Goal: Task Accomplishment & Management: Manage account settings

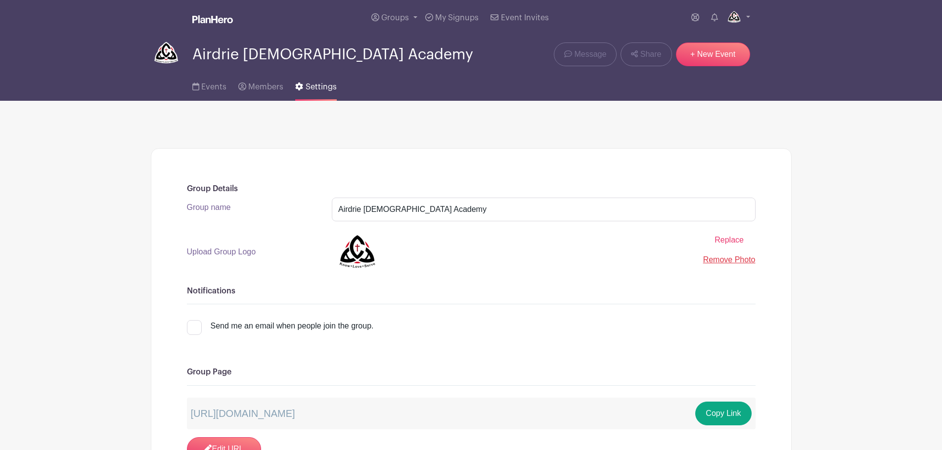
click at [389, 13] on link "Groups" at bounding box center [394, 18] width 54 height 36
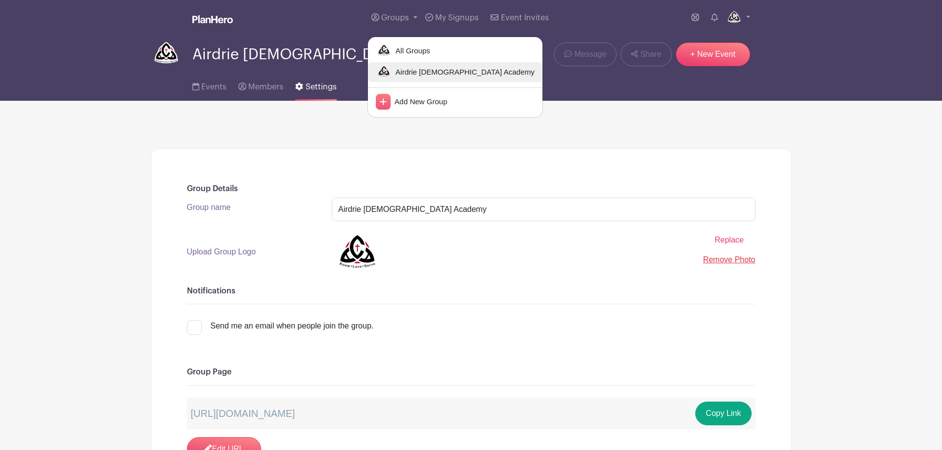
click at [415, 70] on span "Airdrie [DEMOGRAPHIC_DATA] Academy" at bounding box center [463, 72] width 143 height 11
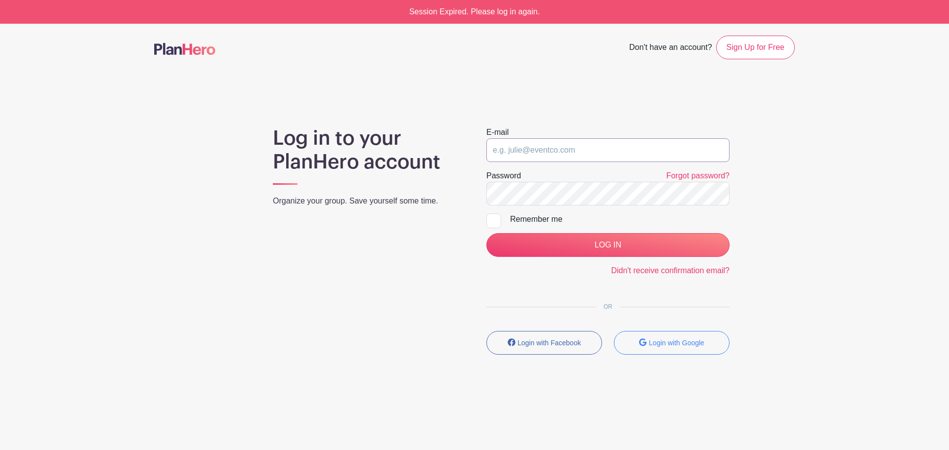
click at [577, 152] on input "email" at bounding box center [607, 150] width 243 height 24
click at [127, 121] on main "Don't have an account? Sign Up for Free Log in to your PlanHero account Organiz…" at bounding box center [474, 224] width 949 height 401
click at [528, 144] on input "email" at bounding box center [607, 150] width 243 height 24
paste input "[EMAIL_ADDRESS][DOMAIN_NAME]"
type input "[EMAIL_ADDRESS][DOMAIN_NAME]"
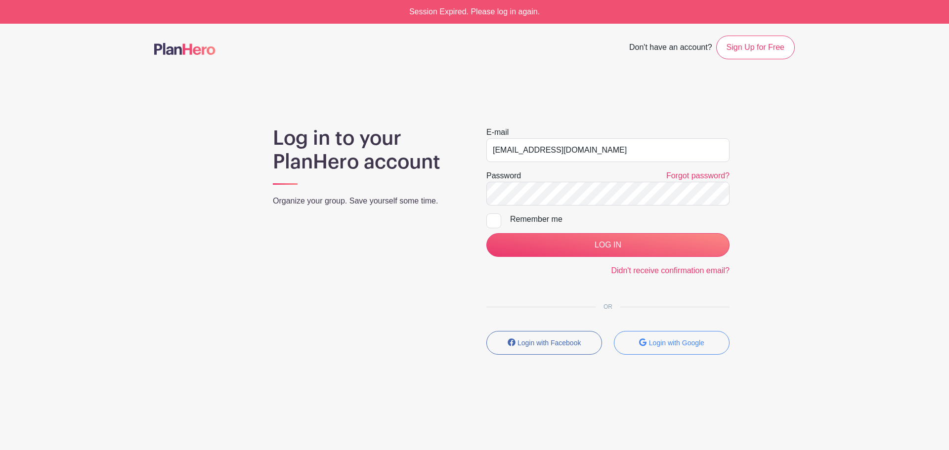
click at [550, 217] on div "Remember me" at bounding box center [619, 220] width 219 height 12
click at [493, 217] on input "Remember me" at bounding box center [489, 217] width 6 height 6
checkbox input "true"
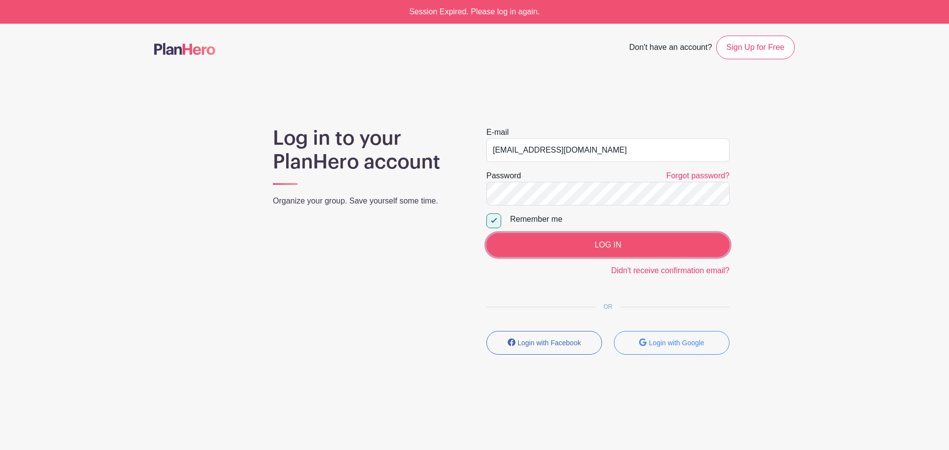
click at [627, 242] on input "LOG IN" at bounding box center [607, 245] width 243 height 24
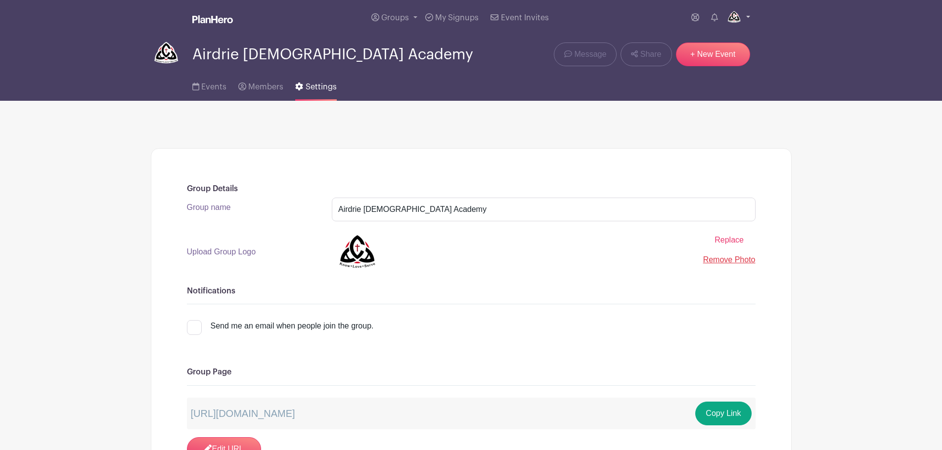
click at [736, 15] on img at bounding box center [734, 18] width 16 height 16
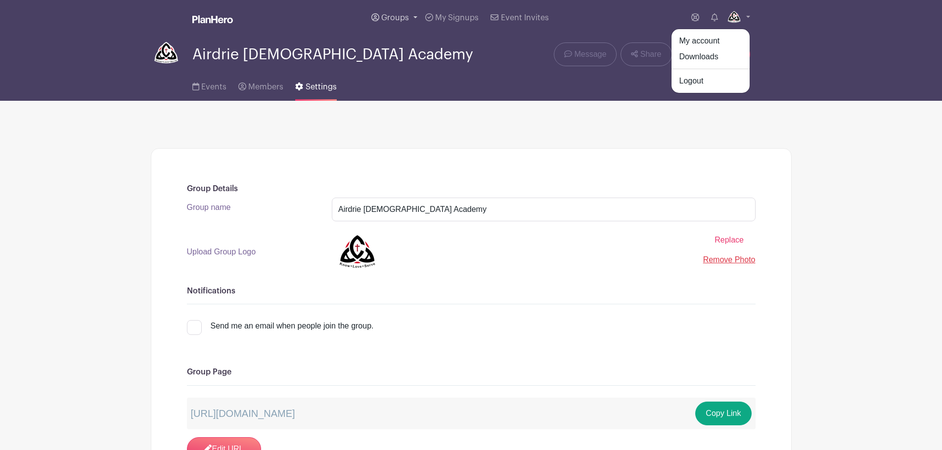
click at [392, 18] on span "Groups" at bounding box center [395, 18] width 28 height 8
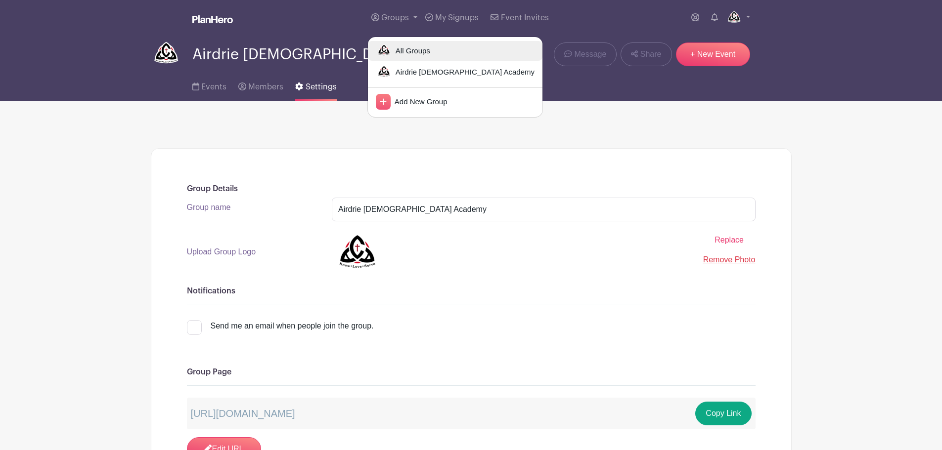
click at [420, 51] on span "All Groups" at bounding box center [411, 50] width 39 height 11
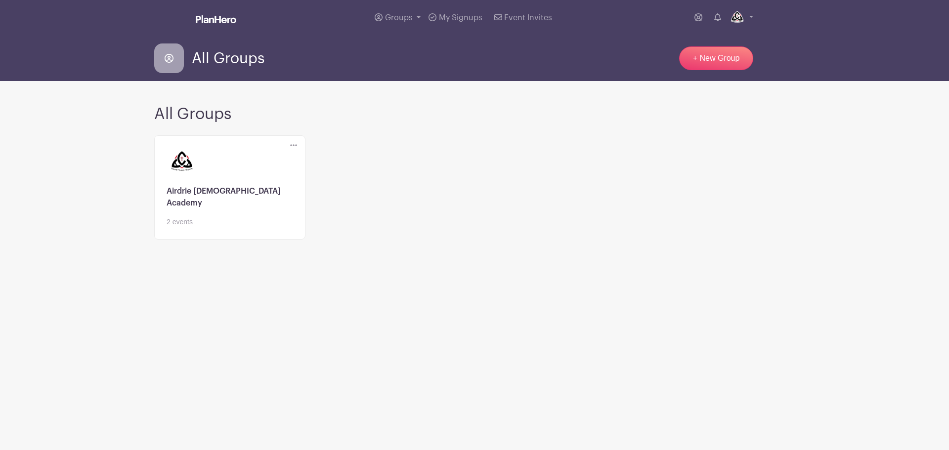
click at [291, 147] on icon at bounding box center [293, 145] width 7 height 8
click at [226, 227] on link at bounding box center [230, 227] width 127 height 0
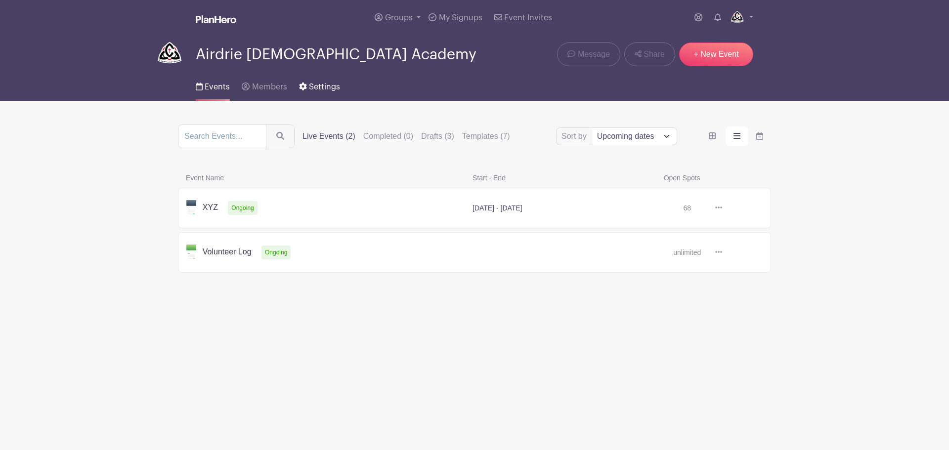
click at [333, 87] on span "Settings" at bounding box center [324, 87] width 31 height 8
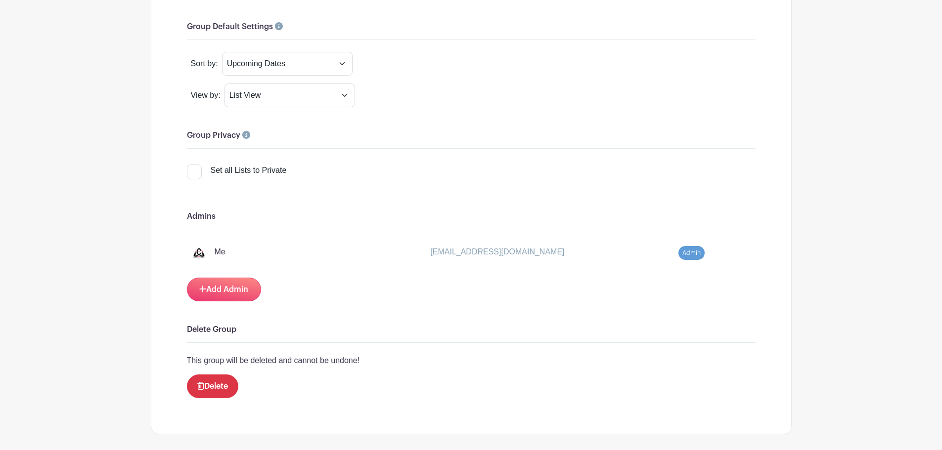
scroll to position [863, 0]
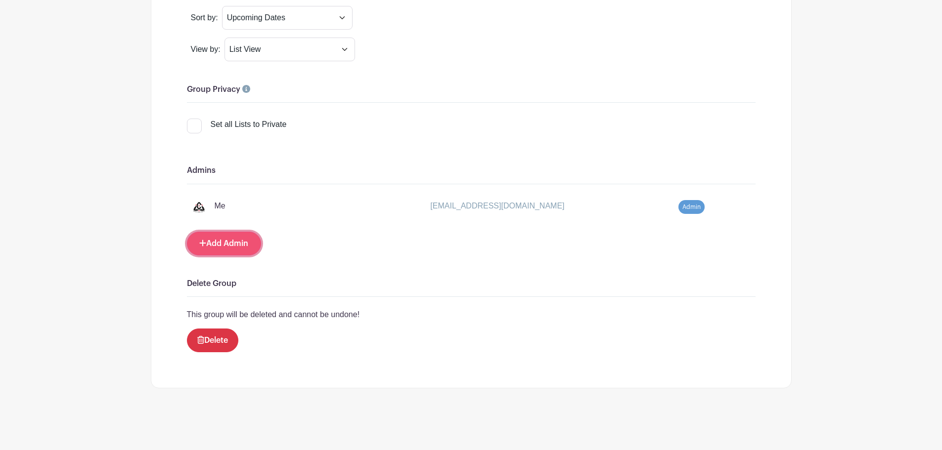
click at [229, 243] on link "Add Admin" at bounding box center [224, 244] width 74 height 24
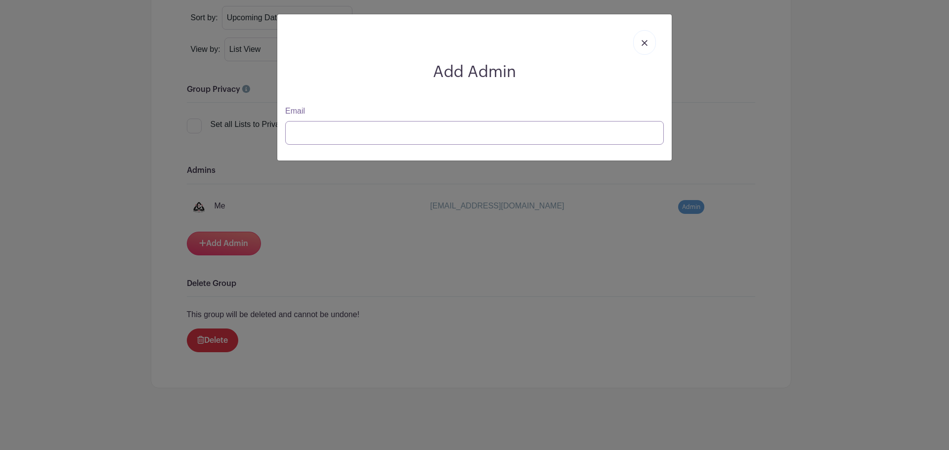
click at [334, 128] on input "Email" at bounding box center [474, 133] width 379 height 24
paste input "BrEYkY74trLVid2pAwBy"
type input "BrEYkY74trLVid2pAwBy"
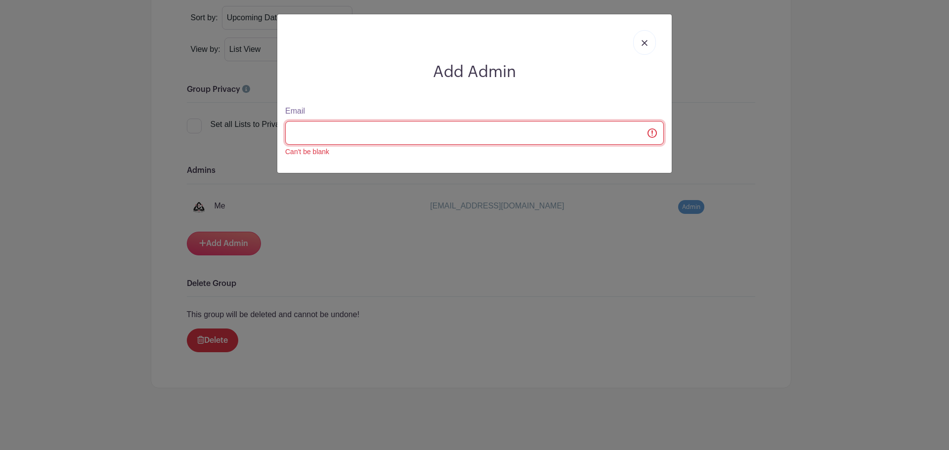
click at [320, 129] on input "Email" at bounding box center [474, 133] width 379 height 24
paste input "caitlinthiessen@airdriechristian.com"
type input "caitlinthiessen@airdriechristian.com"
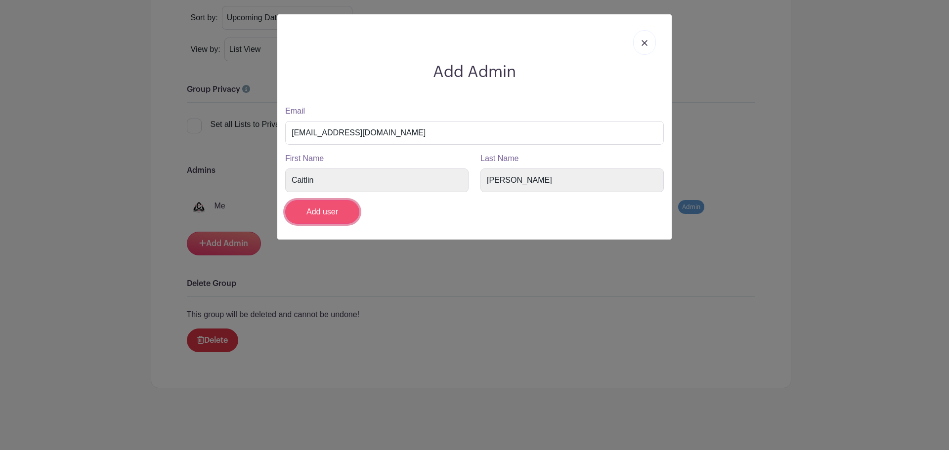
click at [316, 213] on input "Add user" at bounding box center [322, 212] width 74 height 24
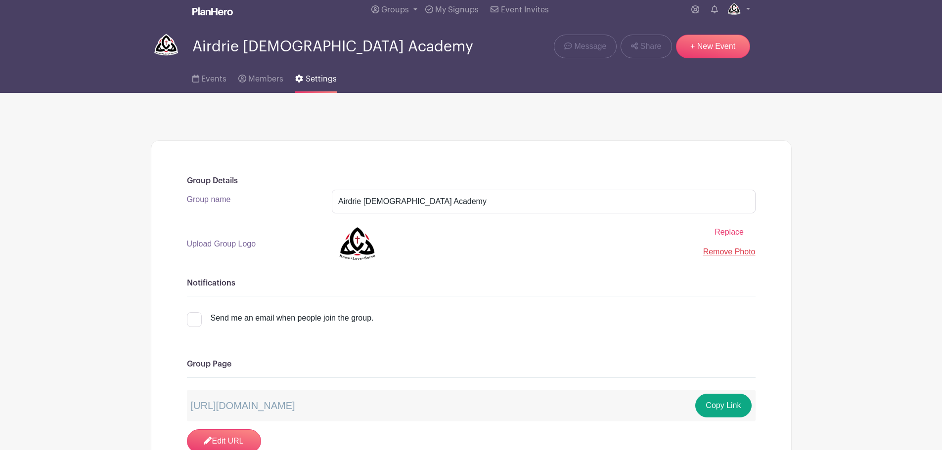
scroll to position [0, 0]
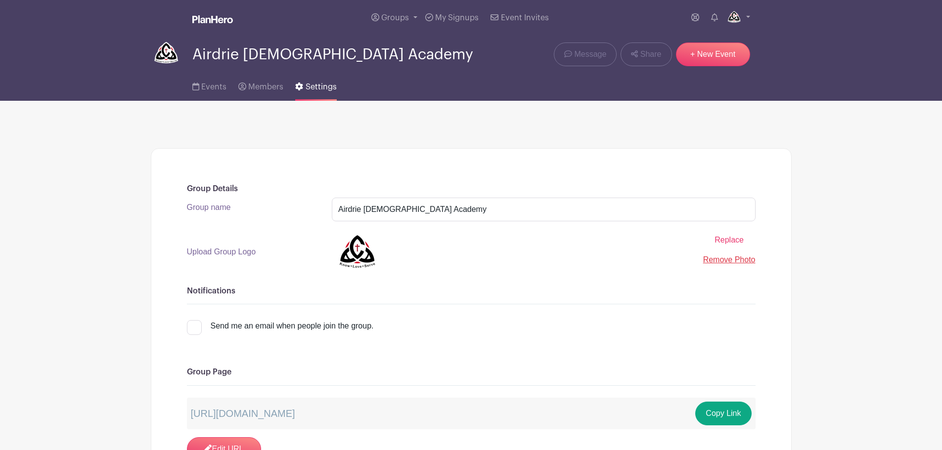
click at [210, 17] on img at bounding box center [212, 19] width 41 height 8
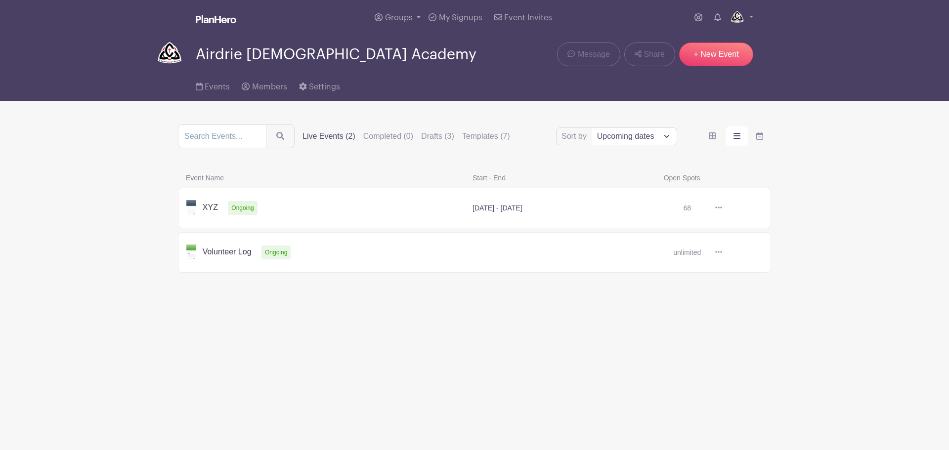
click at [326, 171] on div "Sort by Title Recently modified Newest Upcoming dates Live Events (2) Completed…" at bounding box center [474, 201] width 593 height 152
click at [395, 15] on span "Groups" at bounding box center [399, 18] width 28 height 8
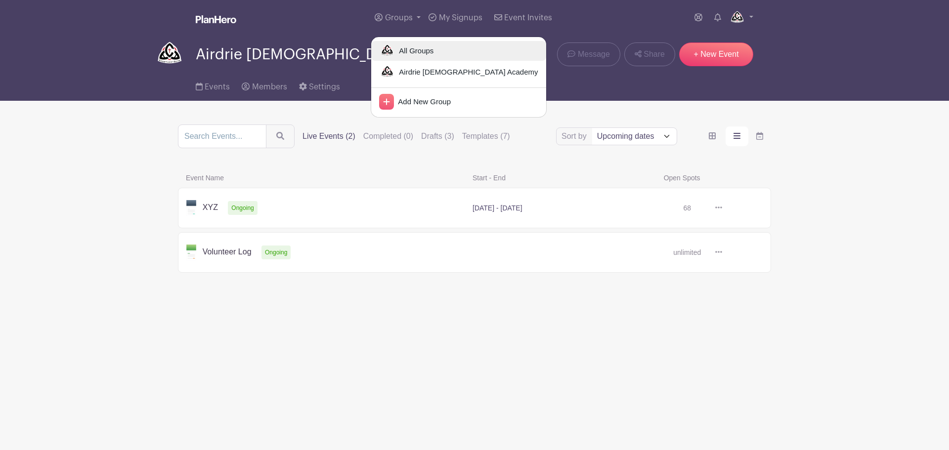
click at [399, 49] on span "All Groups" at bounding box center [414, 50] width 39 height 11
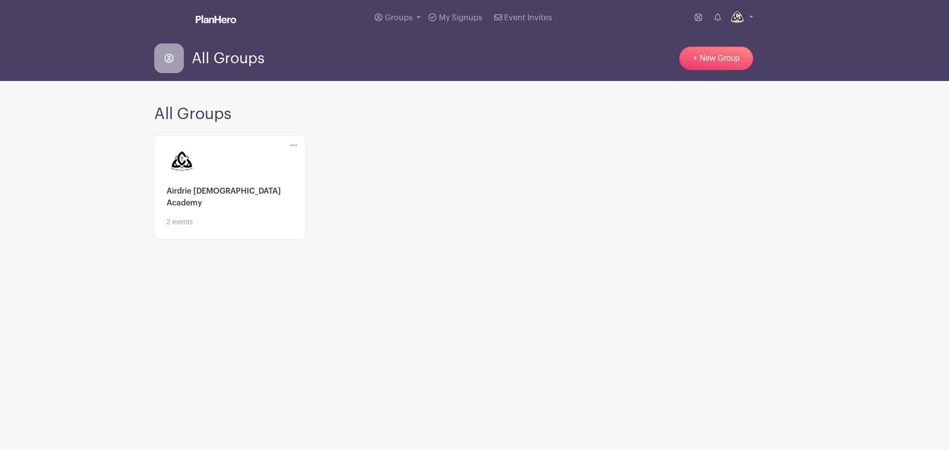
click at [294, 144] on icon at bounding box center [293, 145] width 7 height 8
click at [323, 162] on link "Edit" at bounding box center [330, 164] width 78 height 16
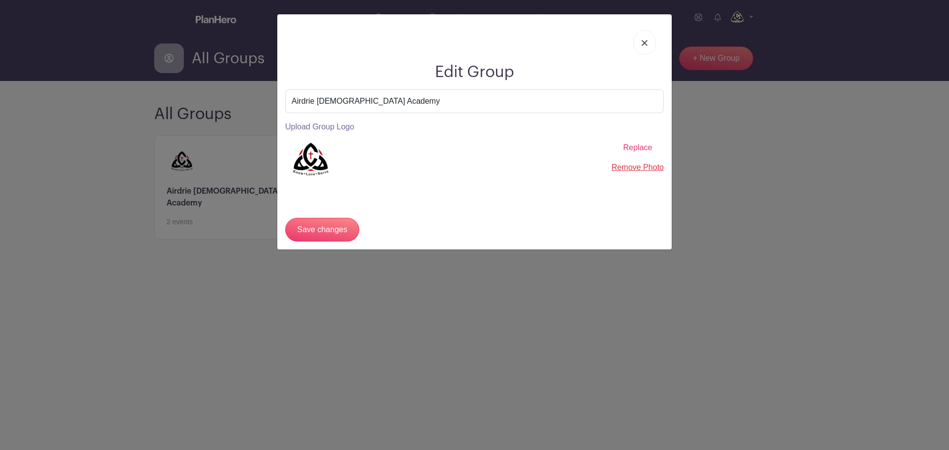
click at [754, 188] on div "Edit Group Airdrie Christian Academy Upload Group Logo Replace Remove Photo Sav…" at bounding box center [474, 225] width 949 height 450
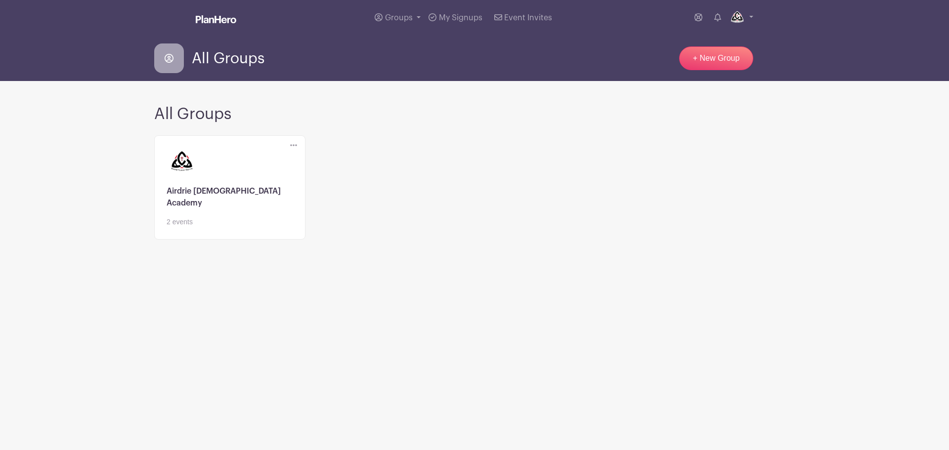
click at [207, 227] on link at bounding box center [230, 227] width 127 height 0
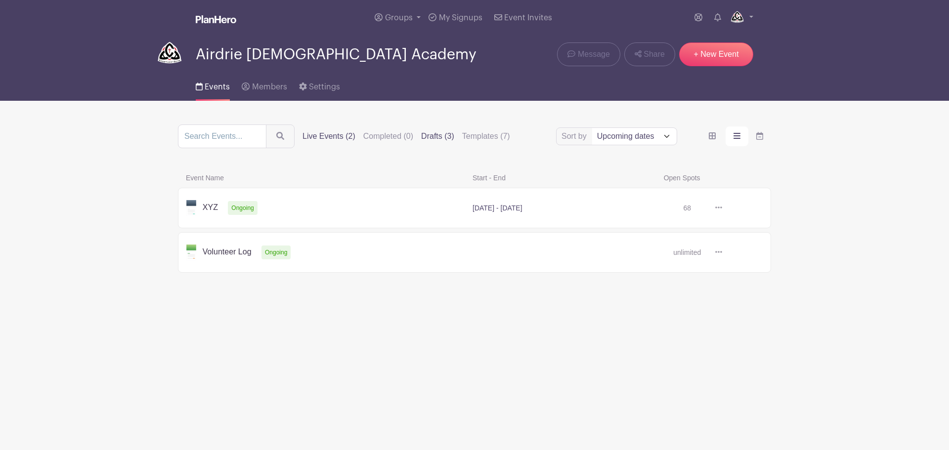
click at [445, 136] on label "Drafts (3)" at bounding box center [437, 137] width 33 height 12
click at [0, 0] on input "Drafts (3)" at bounding box center [0, 0] width 0 height 0
click at [333, 136] on label "Live Events (2)" at bounding box center [329, 137] width 53 height 12
click at [0, 0] on input "Live Events (2)" at bounding box center [0, 0] width 0 height 0
click at [746, 11] on link at bounding box center [741, 18] width 24 height 16
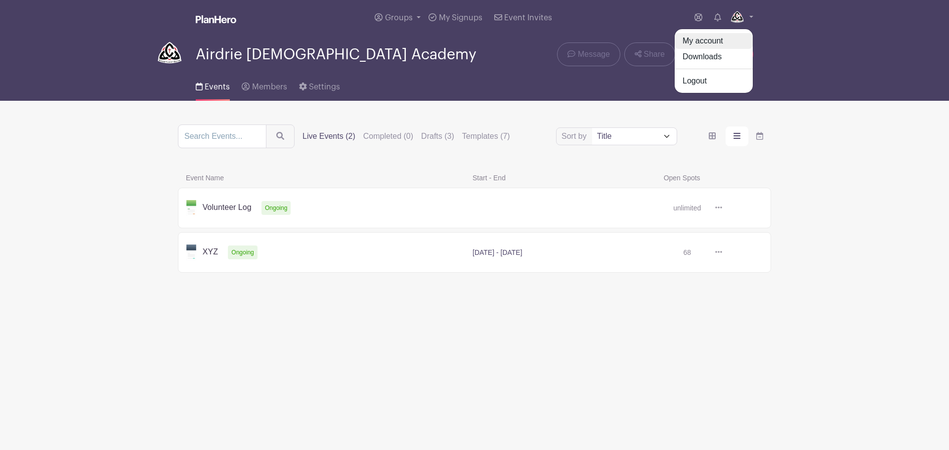
click at [728, 40] on link "My account" at bounding box center [714, 41] width 78 height 16
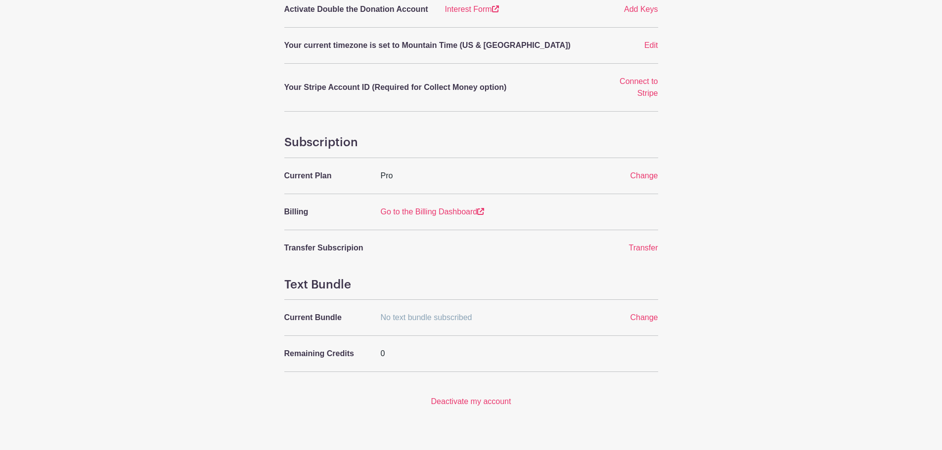
scroll to position [297, 0]
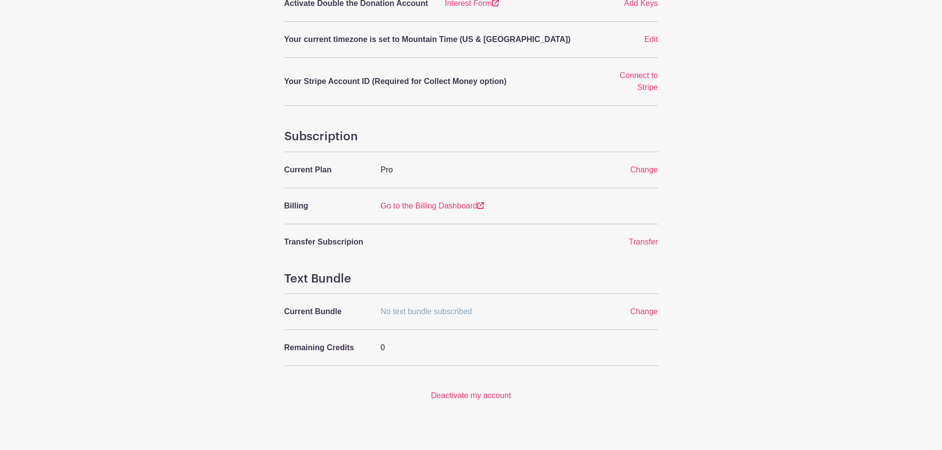
click at [132, 141] on main "Groups All Groups Airdrie Christian Academy Add New Group My Signups Event Invi…" at bounding box center [471, 83] width 942 height 760
click at [477, 210] on link "Go to the Billing Dashboard" at bounding box center [433, 206] width 104 height 8
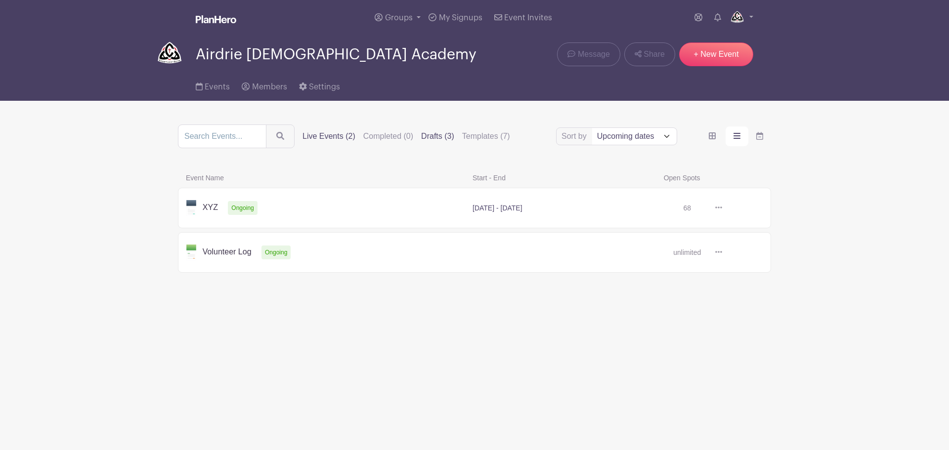
click at [445, 136] on label "Drafts (3)" at bounding box center [437, 137] width 33 height 12
click at [0, 0] on input "Drafts (3)" at bounding box center [0, 0] width 0 height 0
click at [723, 299] on link at bounding box center [718, 297] width 15 height 16
click at [740, 338] on link "Delete" at bounding box center [751, 335] width 78 height 16
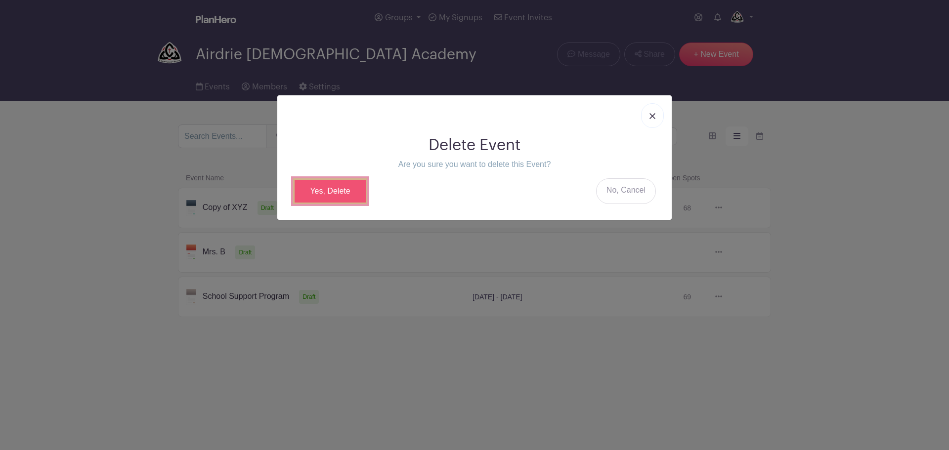
click at [332, 192] on link "Yes, Delete" at bounding box center [330, 191] width 74 height 26
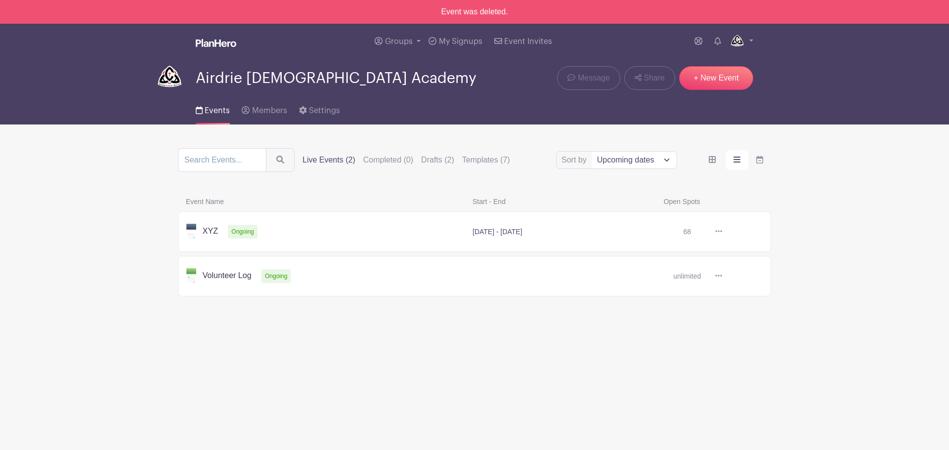
click at [333, 159] on label "Live Events (2)" at bounding box center [329, 160] width 53 height 12
click at [0, 0] on input "Live Events (2)" at bounding box center [0, 0] width 0 height 0
click at [510, 166] on label "Templates (7)" at bounding box center [486, 160] width 48 height 12
click at [0, 0] on input "Templates (7)" at bounding box center [0, 0] width 0 height 0
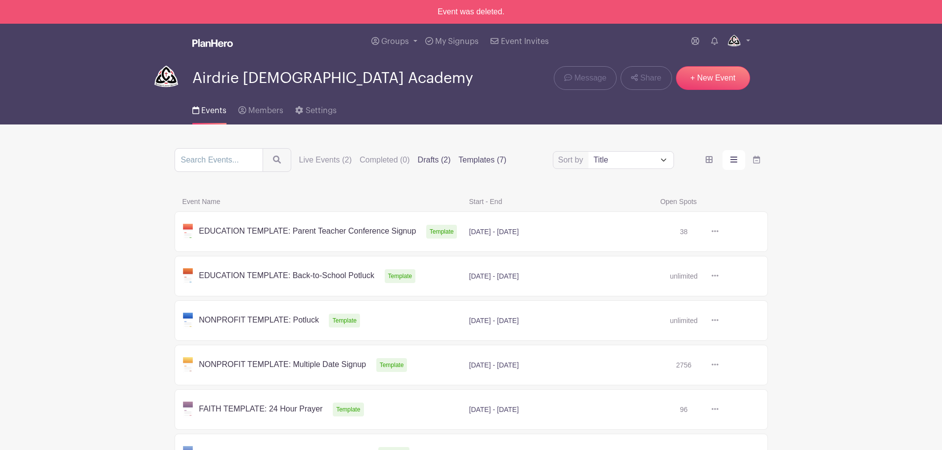
click at [451, 160] on label "Drafts (2)" at bounding box center [434, 160] width 33 height 12
click at [0, 0] on input "Drafts (2)" at bounding box center [0, 0] width 0 height 0
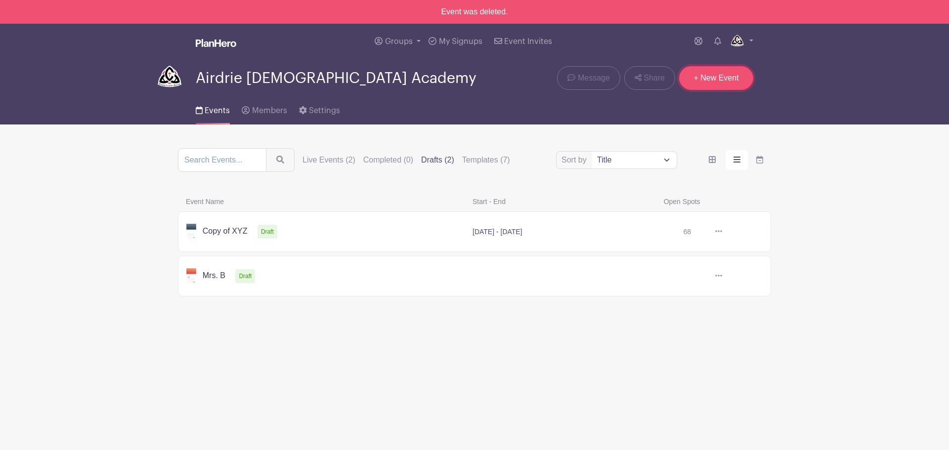
click at [719, 76] on link "+ New Event" at bounding box center [716, 78] width 74 height 24
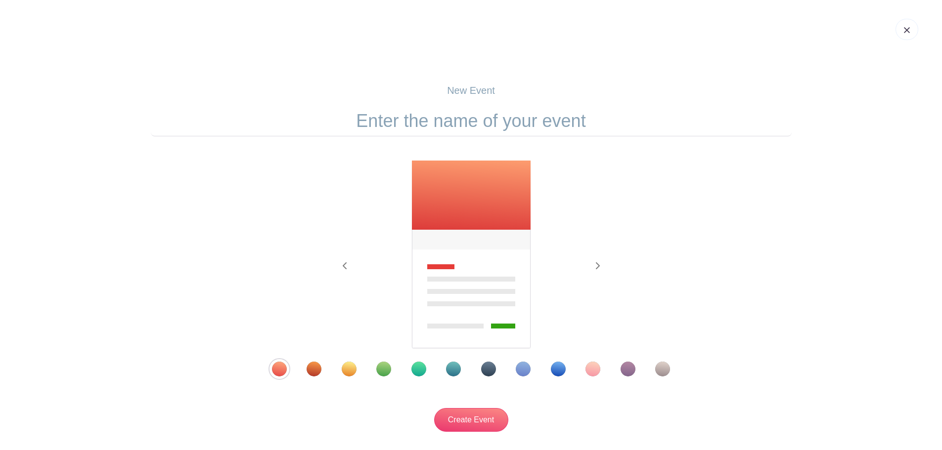
click at [904, 33] on link at bounding box center [906, 29] width 23 height 21
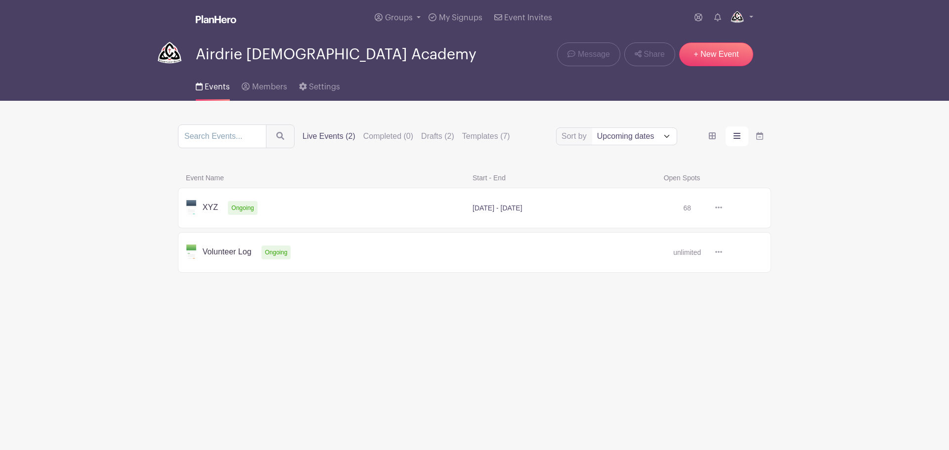
click at [722, 253] on link at bounding box center [722, 253] width 0 height 0
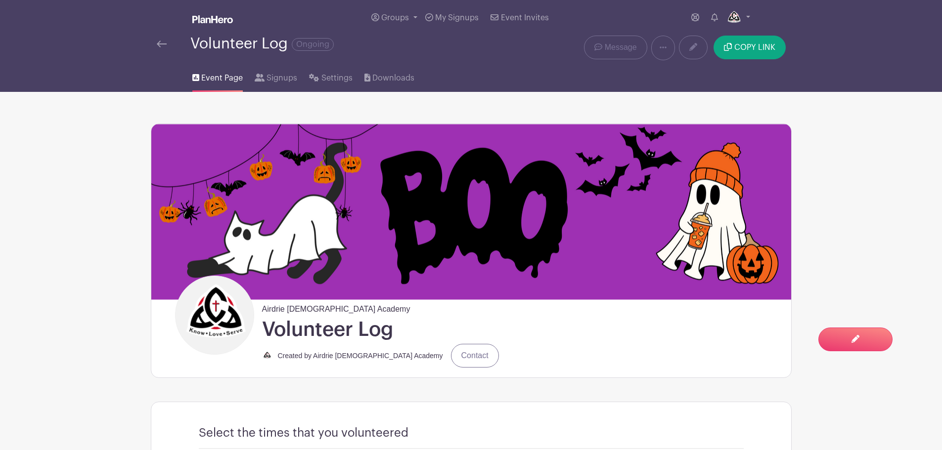
click at [157, 44] on img at bounding box center [162, 44] width 10 height 7
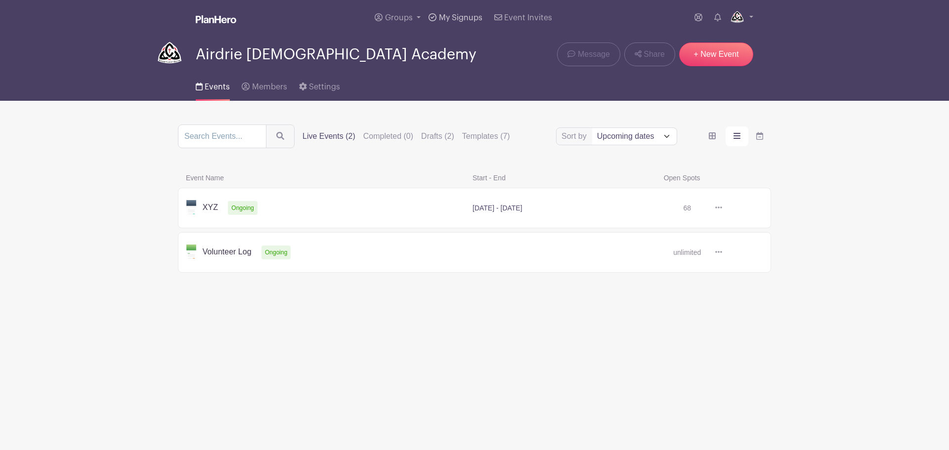
click at [470, 16] on span "My Signups" at bounding box center [461, 18] width 44 height 8
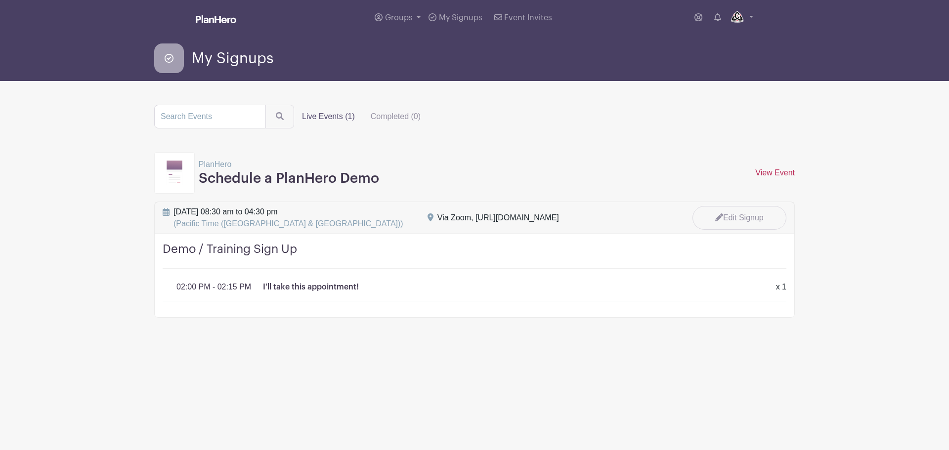
click at [785, 175] on link "View Event" at bounding box center [775, 173] width 40 height 8
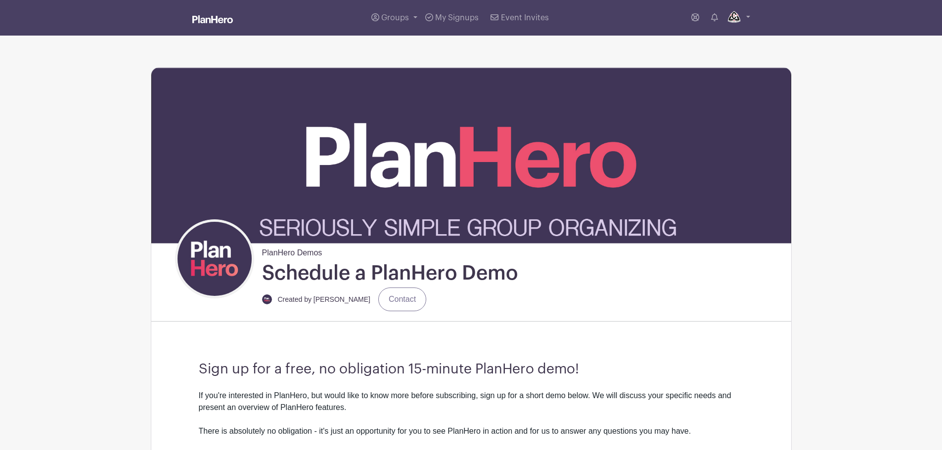
click at [209, 15] on img at bounding box center [212, 19] width 41 height 8
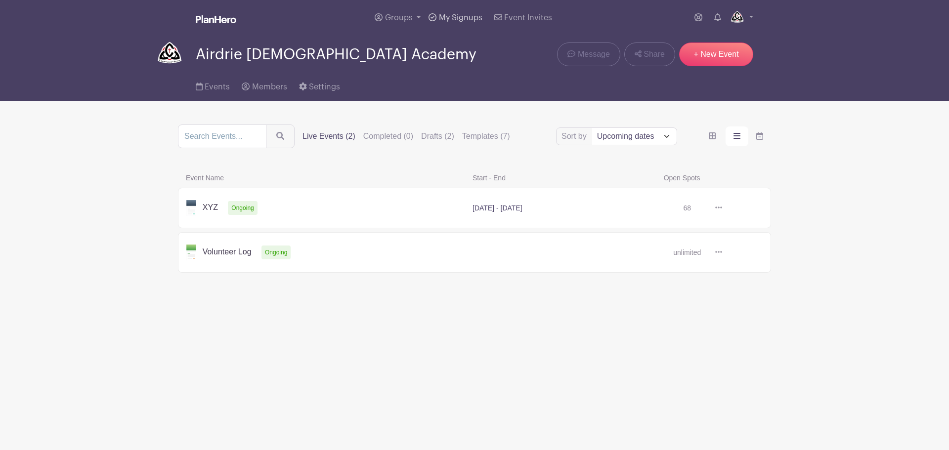
click at [465, 23] on link "My Signups" at bounding box center [455, 18] width 61 height 36
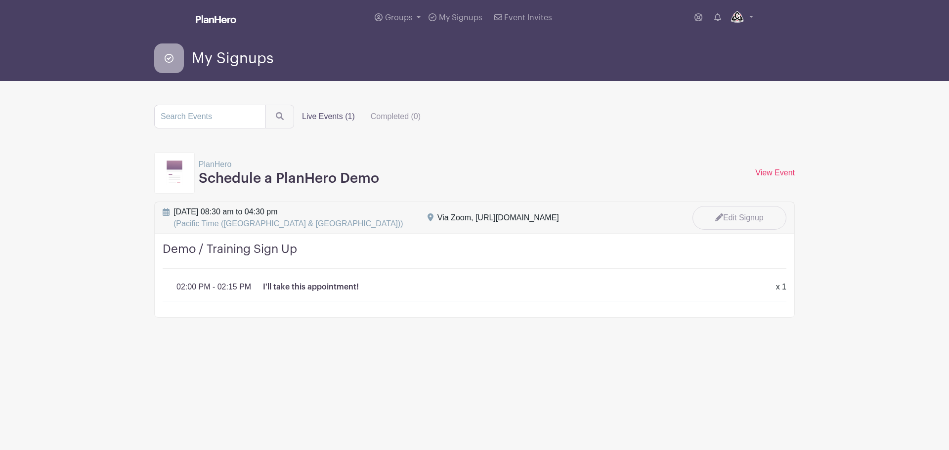
click at [327, 117] on label "Live Events (1)" at bounding box center [328, 117] width 69 height 20
click at [0, 0] on input "Live Events (1)" at bounding box center [0, 0] width 0 height 0
click at [327, 117] on label "Live Events (1)" at bounding box center [328, 117] width 69 height 20
click at [0, 0] on input "Live Events (1)" at bounding box center [0, 0] width 0 height 0
drag, startPoint x: 517, startPoint y: 136, endPoint x: 515, endPoint y: 131, distance: 5.6
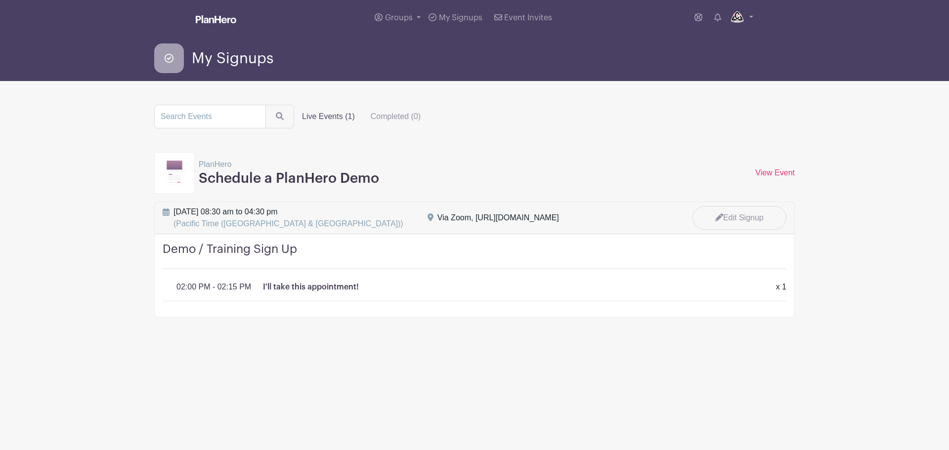
click at [517, 136] on turbo-frame "Live Events (1) Completed (0) PlanHero Schedule a PlanHero Demo View Event View…" at bounding box center [474, 211] width 641 height 213
click at [529, 17] on span "Event Invites" at bounding box center [528, 18] width 48 height 8
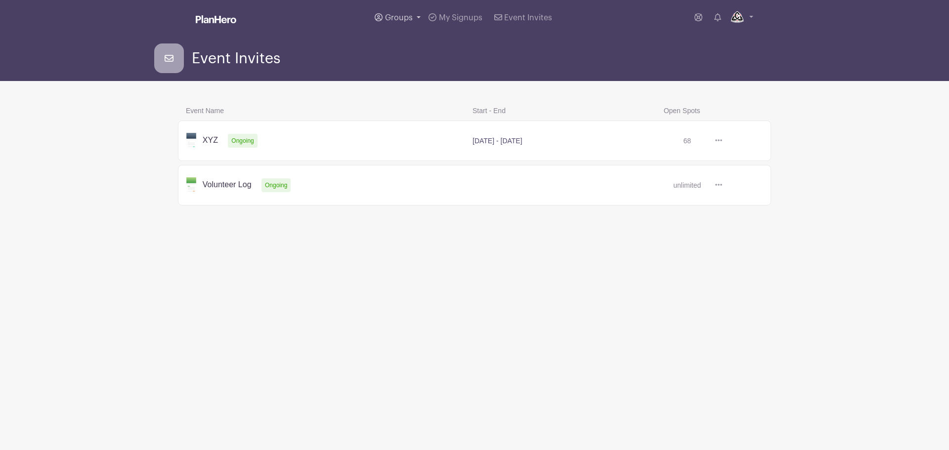
click at [392, 18] on span "Groups" at bounding box center [399, 18] width 28 height 8
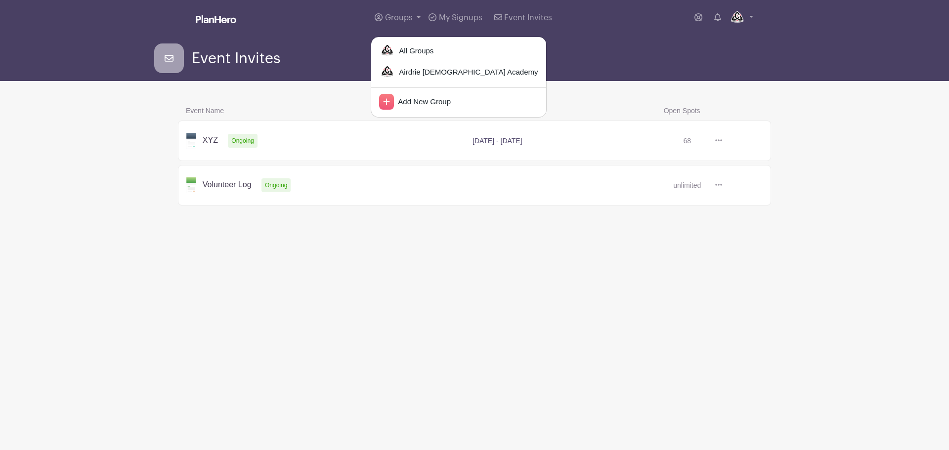
click at [707, 55] on div "Event Invites" at bounding box center [474, 59] width 641 height 30
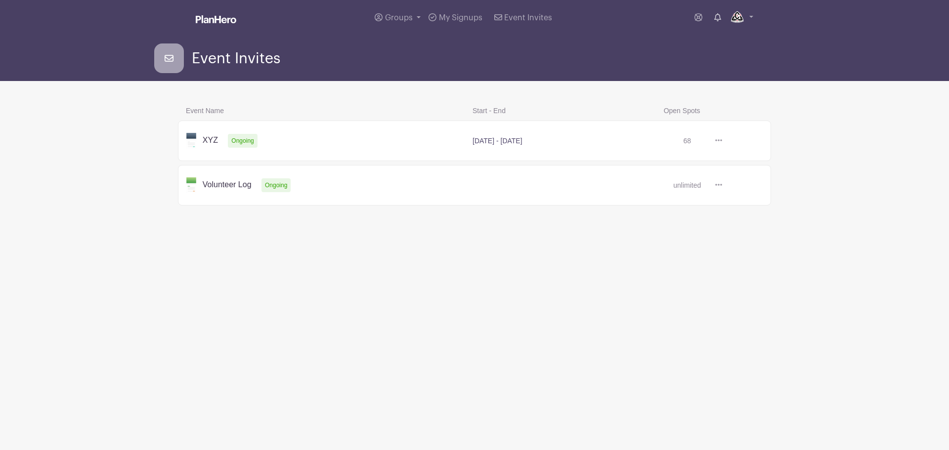
click at [716, 16] on icon at bounding box center [717, 17] width 7 height 8
click at [743, 12] on link at bounding box center [741, 18] width 24 height 16
click at [722, 141] on link at bounding box center [722, 141] width 0 height 0
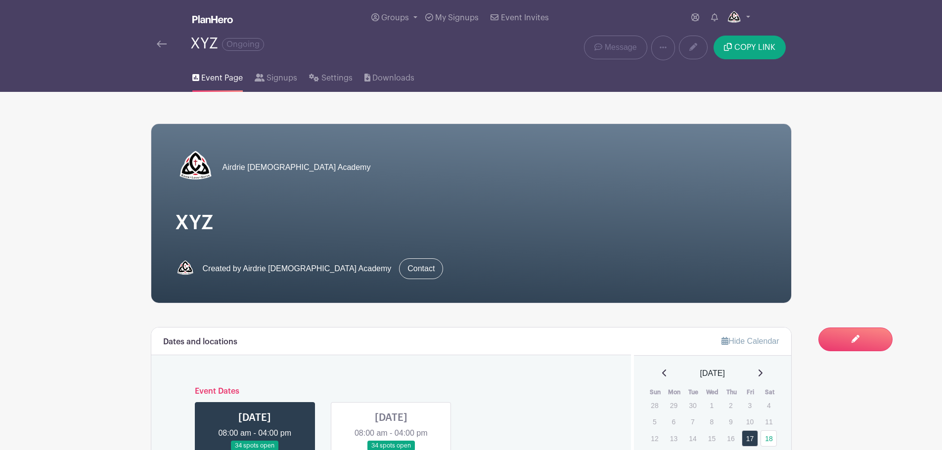
click at [208, 85] on link "Event Page" at bounding box center [217, 76] width 50 height 32
click at [277, 81] on span "Signups" at bounding box center [281, 78] width 31 height 12
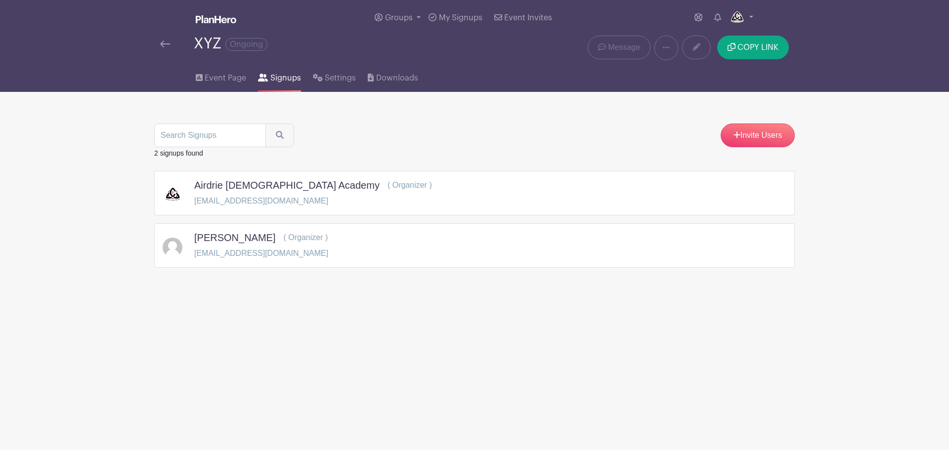
click at [419, 248] on div "Caitlin Thiessen ( Organizer ) caitlinthiessen@airdriechristian.com" at bounding box center [475, 246] width 624 height 28
click at [241, 239] on h5 "Caitlin Thiessen" at bounding box center [234, 238] width 81 height 12
click at [740, 17] on img at bounding box center [737, 18] width 16 height 16
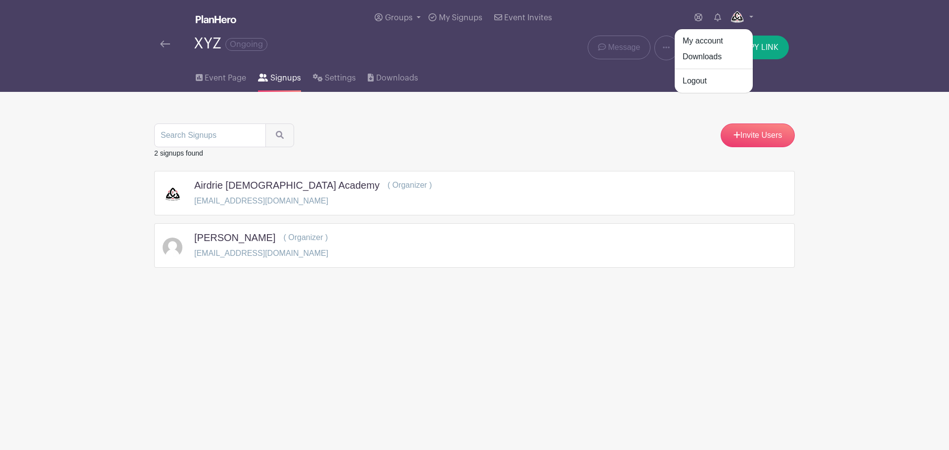
click at [478, 53] on div "XYZ Ongoing" at bounding box center [341, 48] width 374 height 25
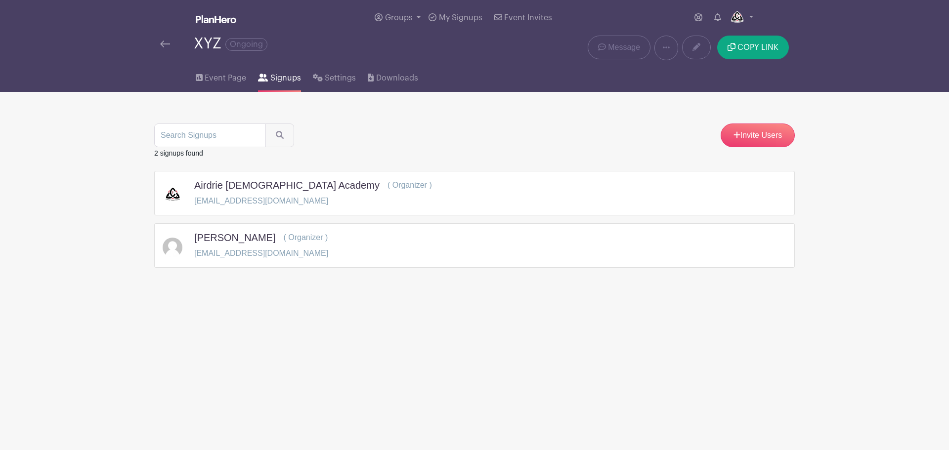
click at [211, 188] on h5 "Airdrie [DEMOGRAPHIC_DATA] Academy" at bounding box center [286, 185] width 185 height 12
click at [206, 246] on div "Caitlin Thiessen ( Organizer )" at bounding box center [261, 240] width 134 height 16
click at [212, 23] on img at bounding box center [216, 19] width 41 height 8
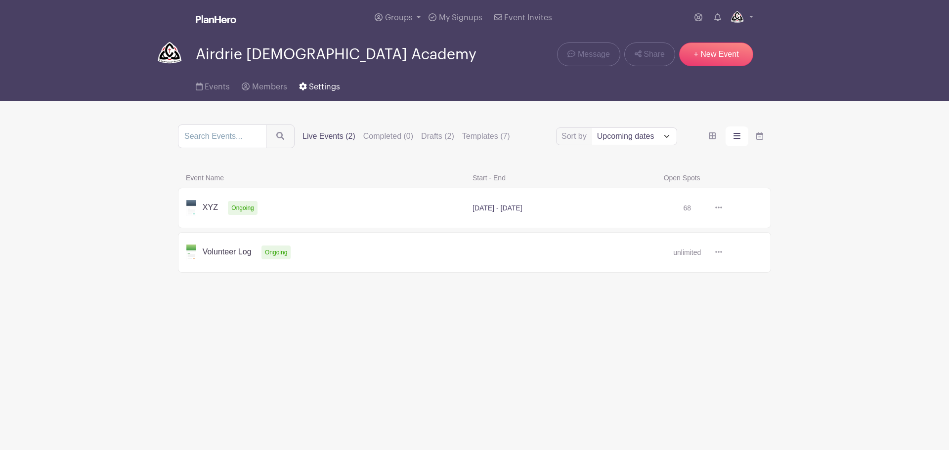
click at [333, 85] on span "Settings" at bounding box center [324, 87] width 31 height 8
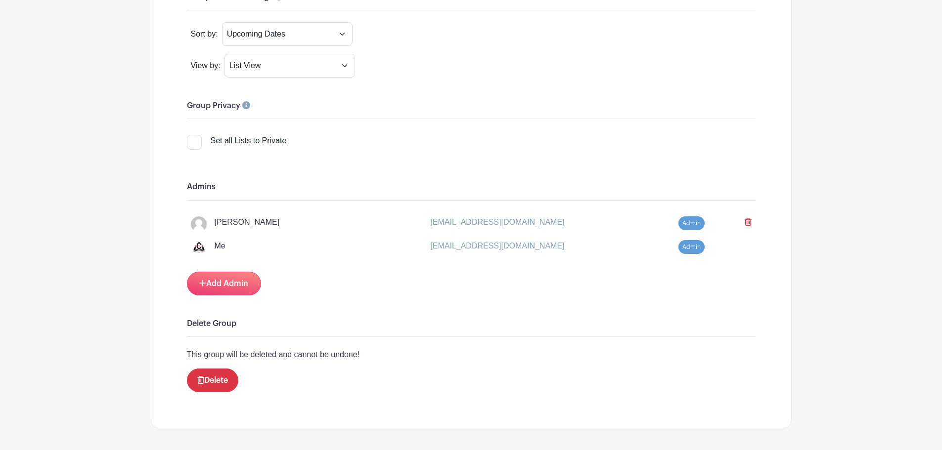
scroll to position [887, 0]
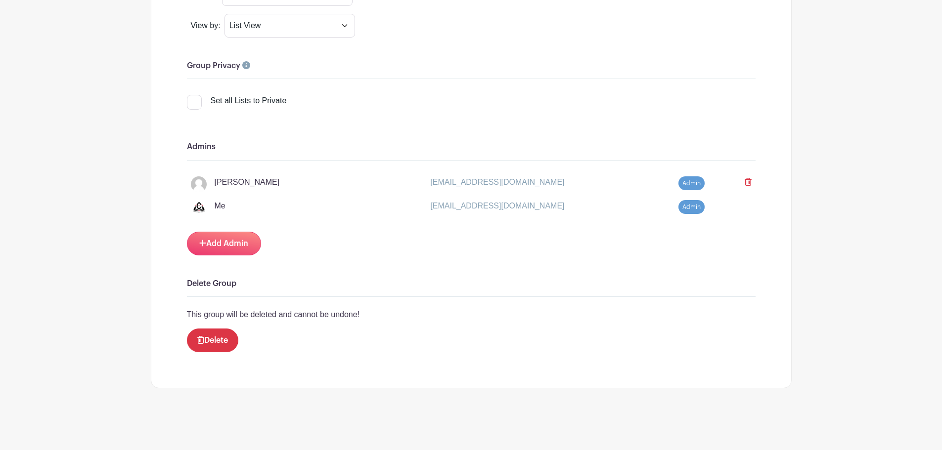
click at [692, 184] on span "Admin" at bounding box center [691, 183] width 26 height 14
click at [684, 203] on span "Admin" at bounding box center [691, 207] width 26 height 14
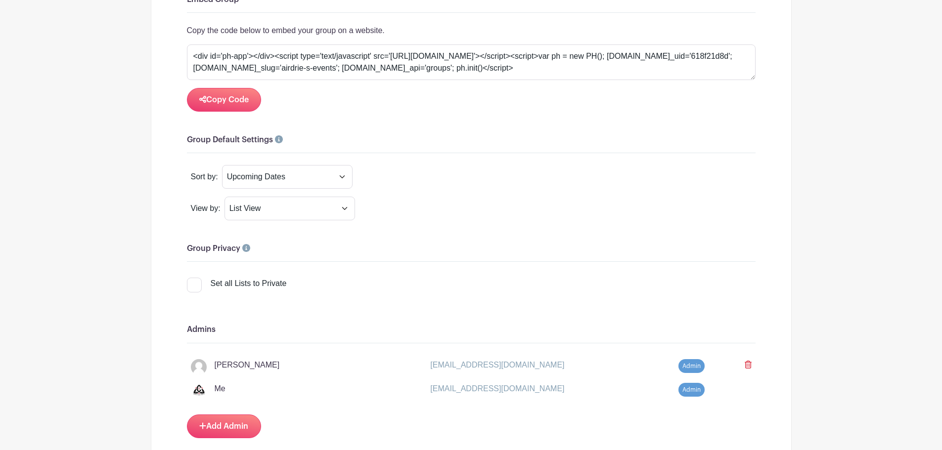
scroll to position [689, 0]
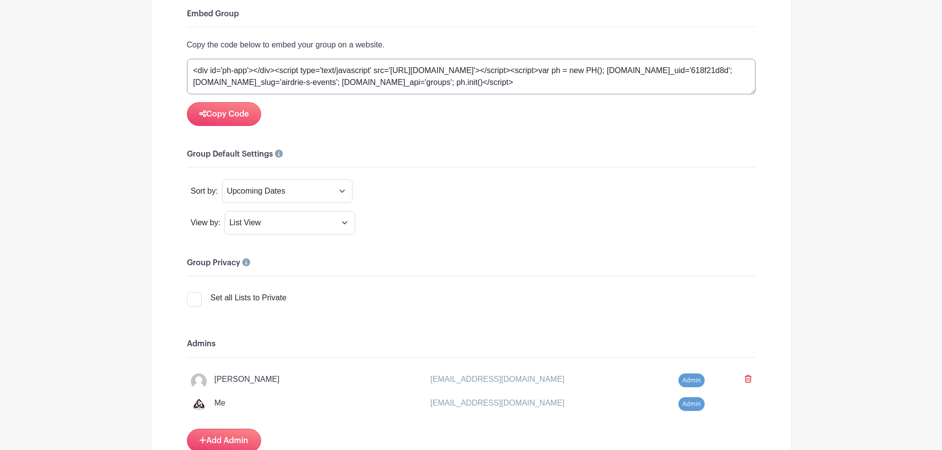
click at [441, 75] on textarea "<div id='ph-app'></div><script type='text/javascript' src='[URL][DOMAIN_NAME]'>…" at bounding box center [471, 77] width 568 height 36
click at [348, 191] on select "Title Recently Modified Newest Upcoming Dates" at bounding box center [287, 191] width 131 height 24
select select "last_added"
click at [226, 180] on select "Title Recently Modified Newest Upcoming Dates" at bounding box center [287, 191] width 131 height 24
click at [247, 222] on select "Card View List View Calender View" at bounding box center [289, 223] width 131 height 24
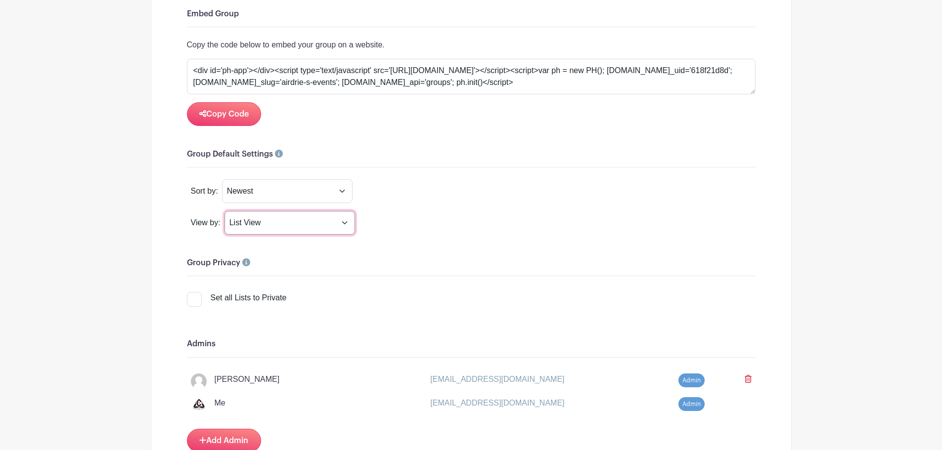
click at [228, 212] on select "Card View List View Calender View" at bounding box center [289, 223] width 131 height 24
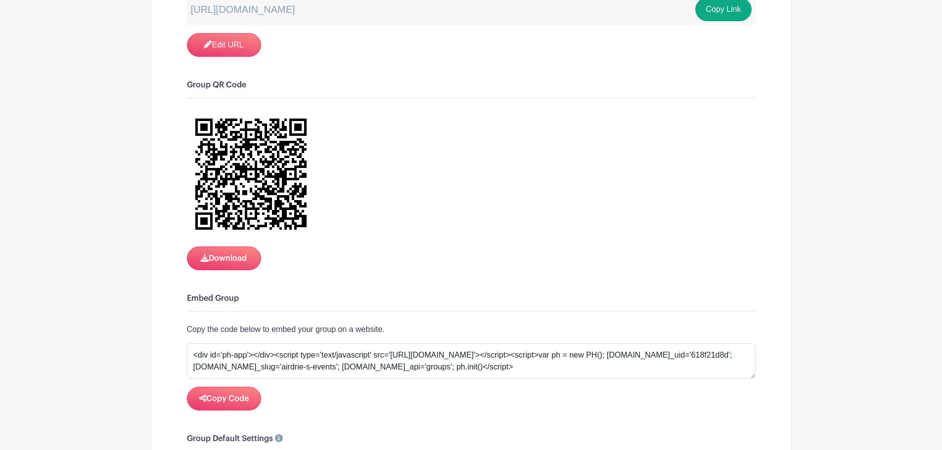
scroll to position [392, 0]
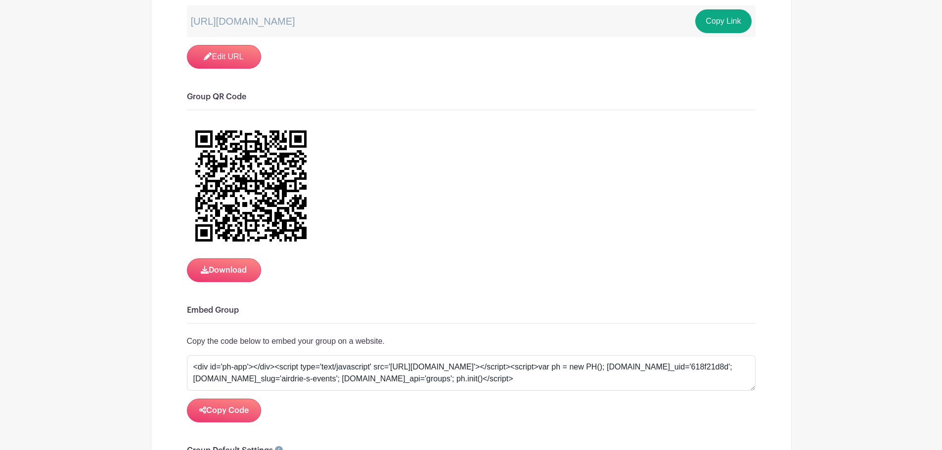
click at [237, 153] on img at bounding box center [251, 186] width 129 height 129
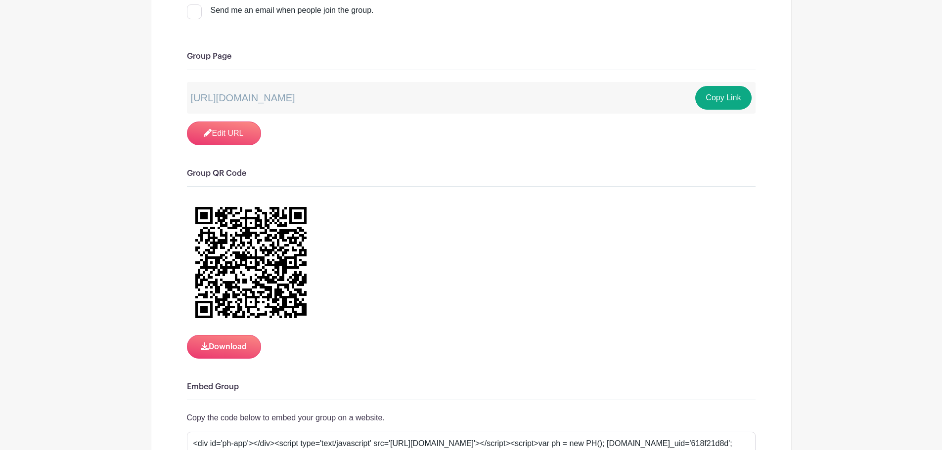
scroll to position [244, 0]
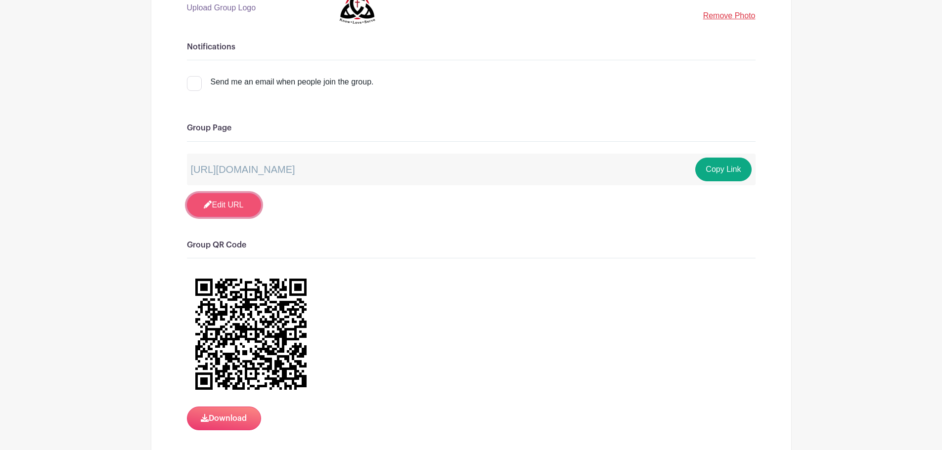
click at [229, 203] on link "Edit URL" at bounding box center [224, 205] width 74 height 24
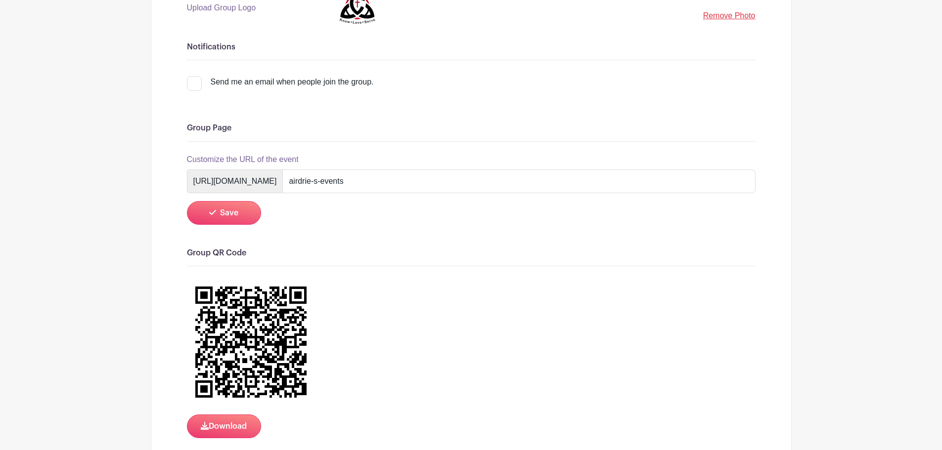
click at [256, 186] on span "https://schedule.planhero.com/groups/618f21d8d/" at bounding box center [235, 182] width 96 height 24
click at [261, 184] on span "https://schedule.planhero.com/groups/618f21d8d/" at bounding box center [235, 182] width 96 height 24
click at [419, 182] on input "airdrie-s-events" at bounding box center [518, 182] width 473 height 24
drag, startPoint x: 488, startPoint y: 180, endPoint x: 335, endPoint y: 180, distance: 153.2
click at [335, 180] on div "https://schedule.planhero.com/groups/618f21d8d/ airdrie-s-events" at bounding box center [471, 182] width 568 height 24
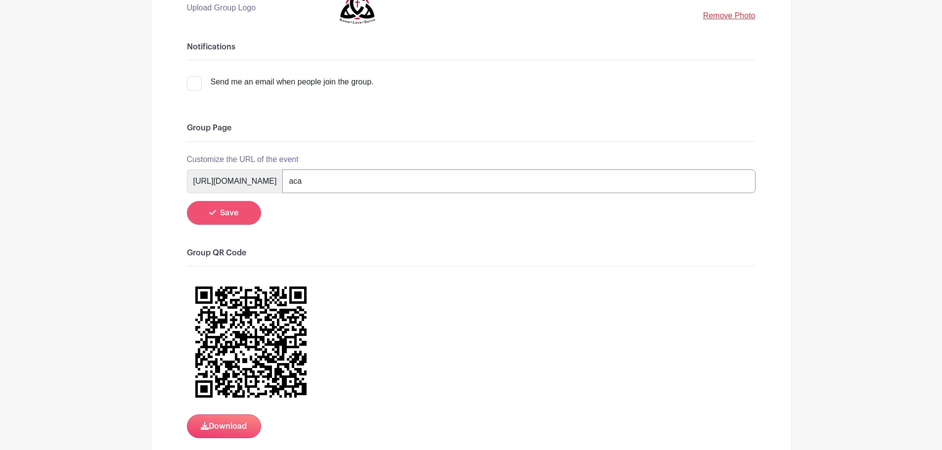
type input "aca"
click at [234, 208] on button "Save" at bounding box center [224, 213] width 74 height 24
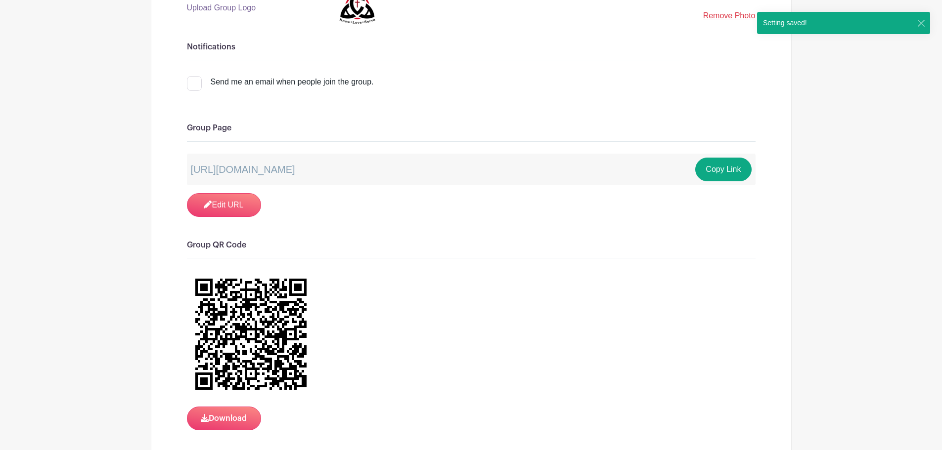
click at [794, 93] on div "Group Details Group name Airdrie Christian Academy Upload Group Logo Replace Re…" at bounding box center [471, 444] width 653 height 1174
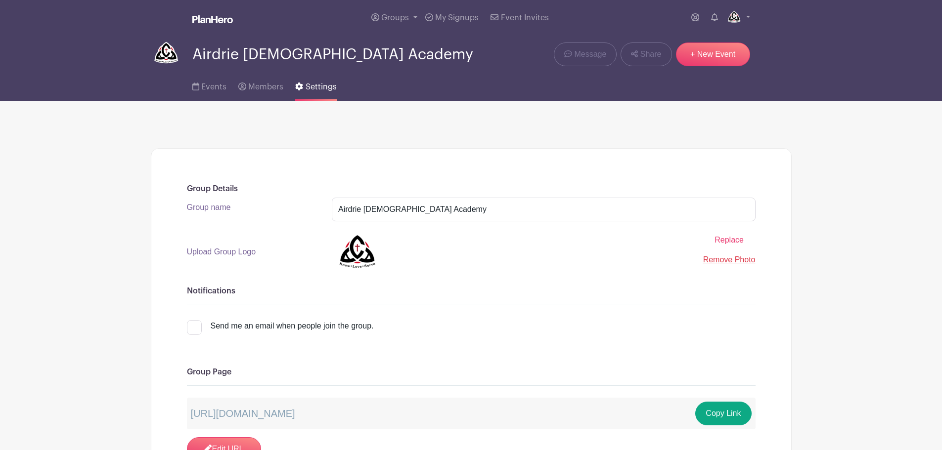
scroll to position [0, 0]
